Goal: Find contact information: Find contact information

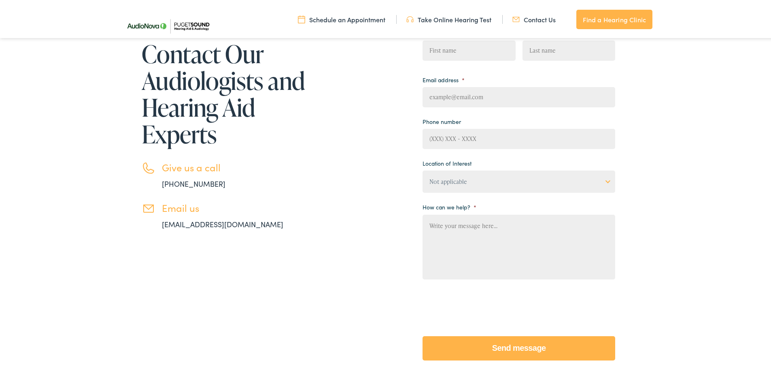
scroll to position [121, 0]
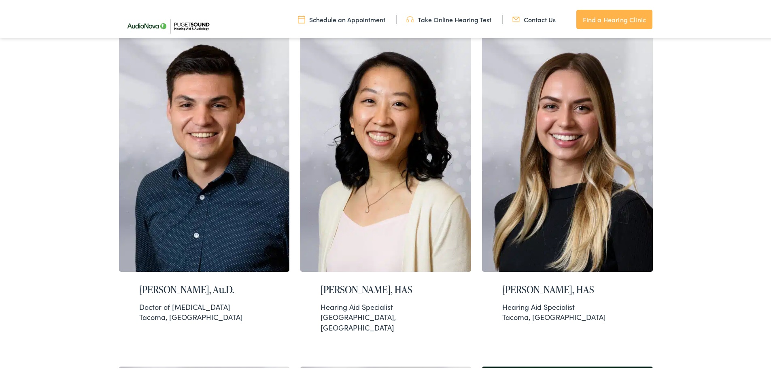
scroll to position [554, 0]
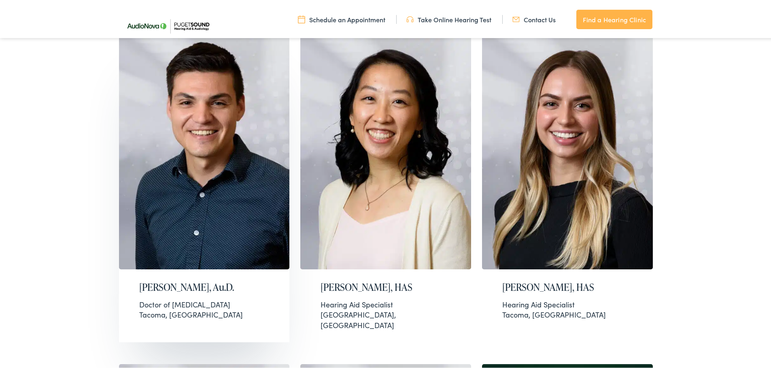
click at [164, 292] on div "Joel Jackson, Au.D. Doctor of Audiology Tacoma, WA" at bounding box center [204, 299] width 171 height 62
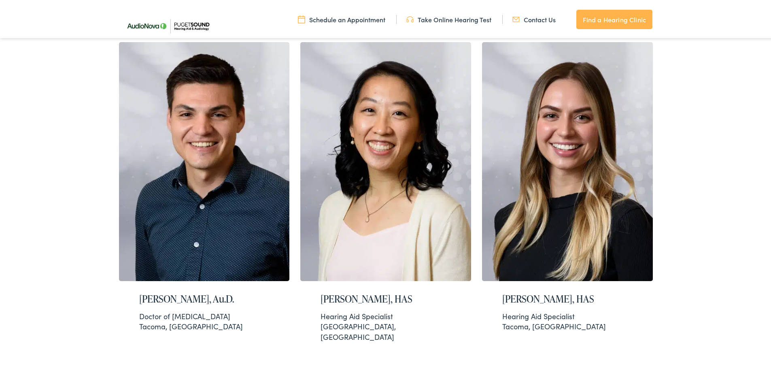
scroll to position [535, 0]
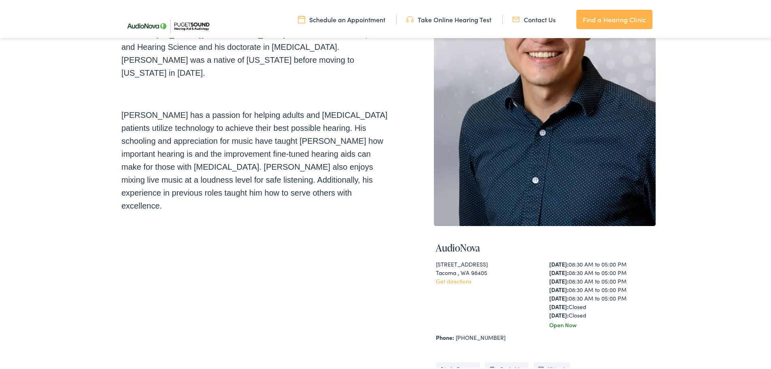
scroll to position [149, 0]
